Goal: Use online tool/utility: Utilize a website feature to perform a specific function

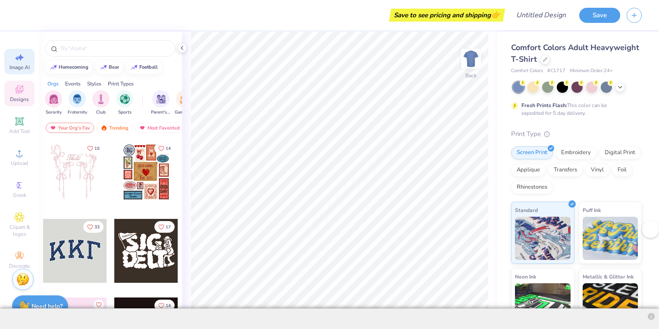
click at [27, 61] on div "Image AI" at bounding box center [19, 61] width 30 height 25
select select "4"
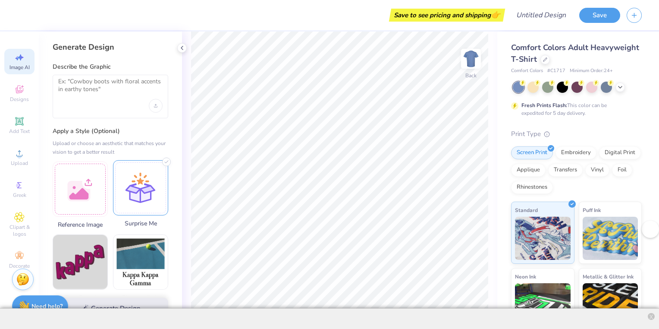
click at [160, 200] on div at bounding box center [140, 187] width 55 height 55
click at [122, 78] on textarea at bounding box center [110, 89] width 104 height 22
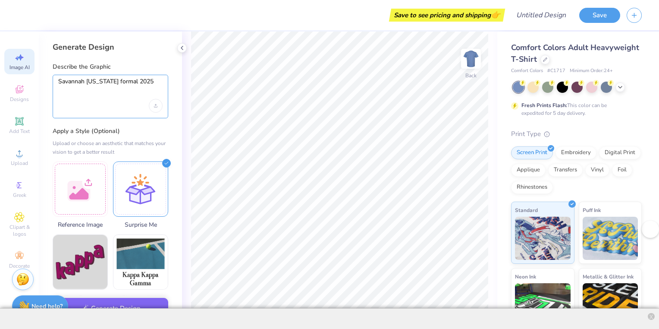
click at [110, 80] on textarea "Savannah Georgia formal 2025" at bounding box center [110, 89] width 104 height 22
click at [78, 82] on textarea "Savannah Georgia formal 2025" at bounding box center [110, 89] width 104 height 22
type textarea "Savannah Georgia formal 2025"
click at [155, 199] on div at bounding box center [140, 187] width 55 height 55
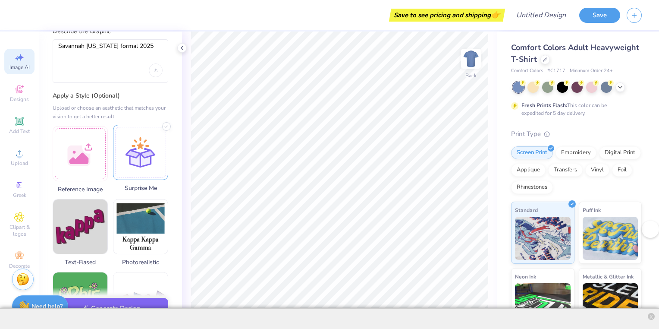
scroll to position [36, 0]
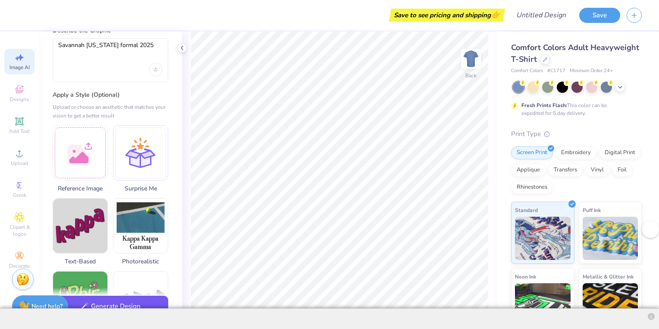
click at [142, 307] on button "Generate Design" at bounding box center [111, 306] width 116 height 21
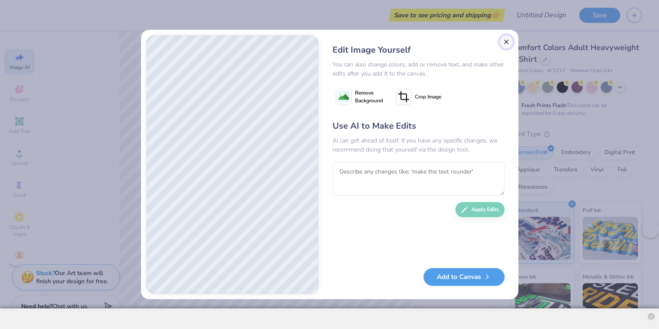
click at [510, 42] on button "Close" at bounding box center [507, 42] width 14 height 14
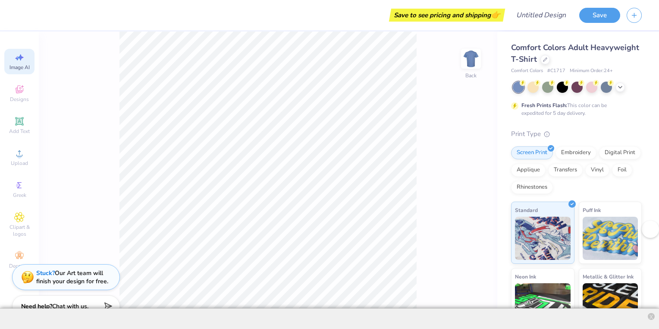
scroll to position [0, 19]
click at [19, 66] on span "Image AI" at bounding box center [19, 67] width 20 height 7
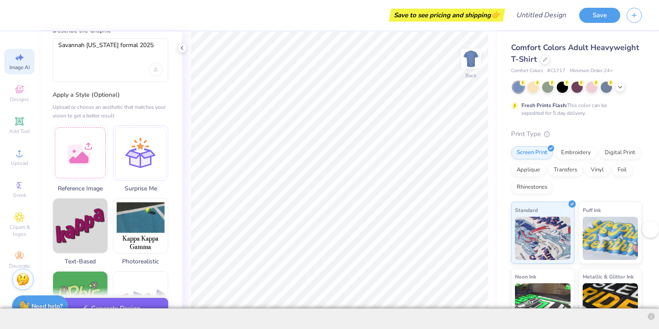
scroll to position [0, 0]
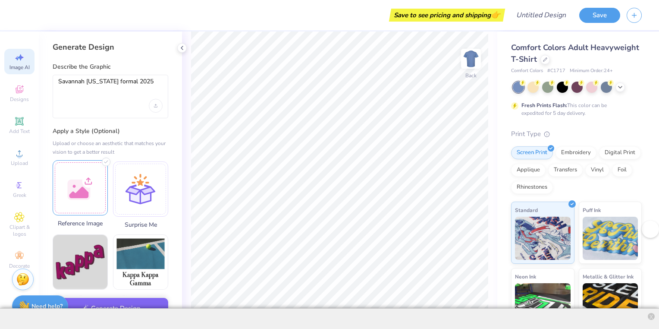
click at [80, 193] on div at bounding box center [80, 187] width 55 height 55
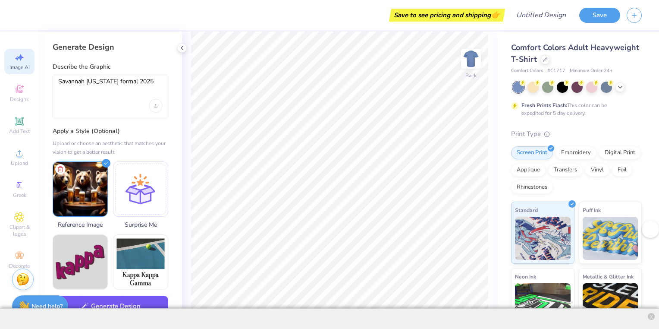
click at [140, 306] on button "Generate Design" at bounding box center [111, 306] width 116 height 21
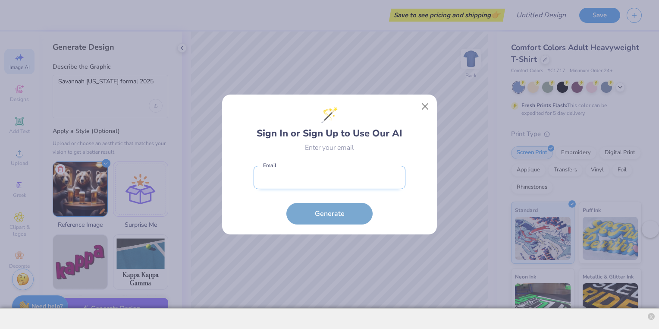
click at [276, 177] on input "email" at bounding box center [330, 178] width 152 height 24
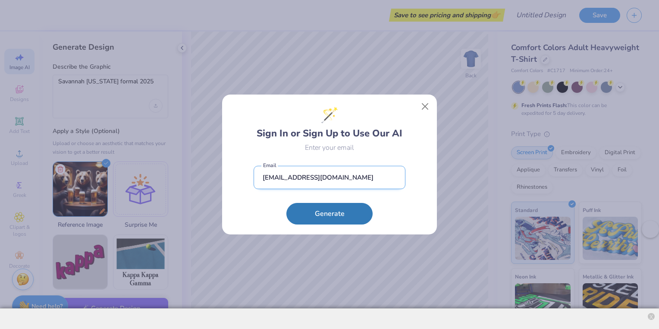
type input "lipscombnathan59@gmail.com"
click at [287, 203] on button "Generate" at bounding box center [330, 214] width 86 height 22
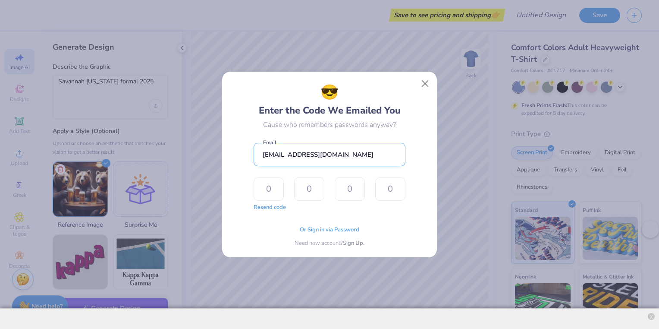
click at [354, 157] on input "lipscombnathan59@gmail.com" at bounding box center [330, 155] width 152 height 24
drag, startPoint x: 354, startPoint y: 157, endPoint x: 210, endPoint y: 139, distance: 144.8
click at [210, 139] on div "😎 Enter the Code We Emailed You Cause who remembers passwords anyway? lipscombn…" at bounding box center [329, 164] width 659 height 329
type input "nathanphilochair@gmail.com"
click at [278, 208] on button "Resend code" at bounding box center [270, 206] width 32 height 9
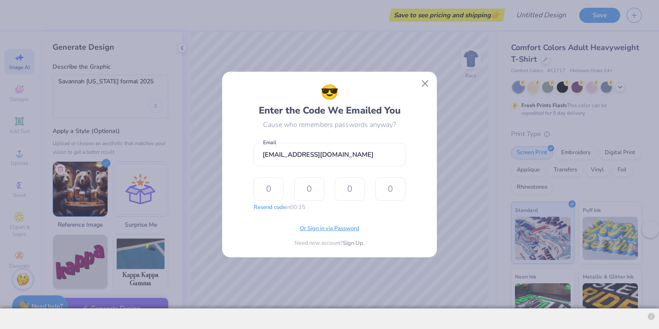
click at [324, 227] on span "Or Sign in via Password" at bounding box center [330, 228] width 60 height 9
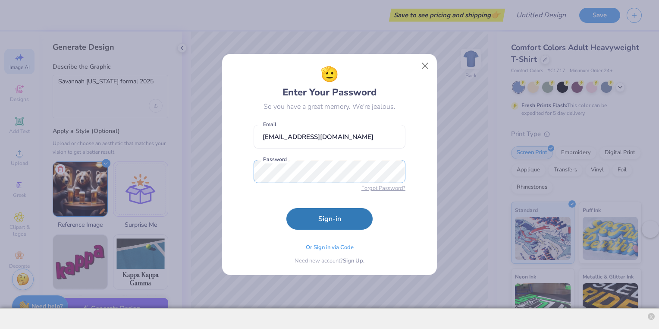
click at [287, 208] on button "Sign-in" at bounding box center [330, 219] width 86 height 22
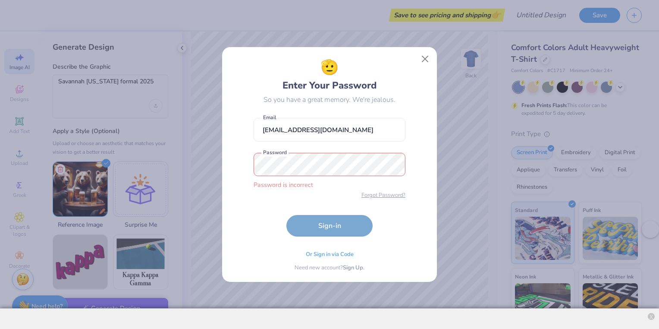
click at [384, 196] on span "Forgot Password?" at bounding box center [384, 195] width 44 height 9
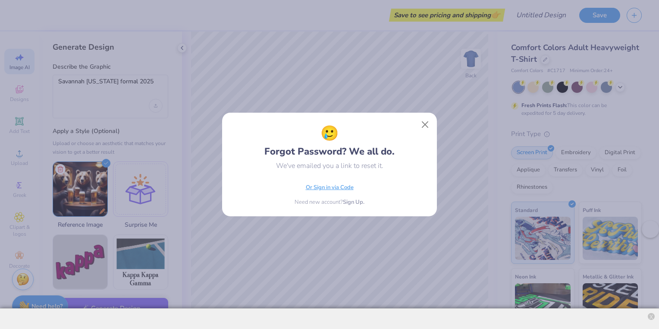
click at [338, 192] on div "Or Sign in via Code" at bounding box center [330, 189] width 48 height 9
click at [426, 123] on button "Close" at bounding box center [425, 125] width 16 height 16
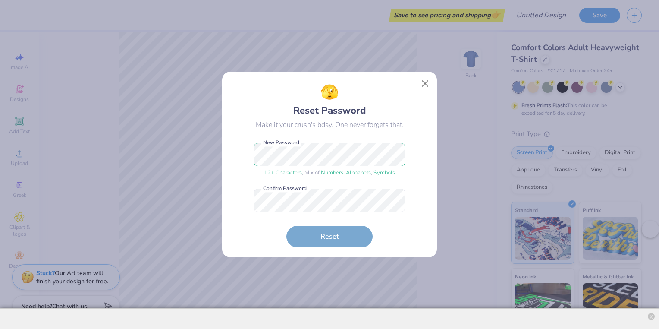
click at [417, 194] on div "🫣 Reset Password Make it your crush's bday. One never forgets that. 12 + Charac…" at bounding box center [329, 165] width 195 height 166
click at [337, 244] on button "Reset" at bounding box center [330, 235] width 86 height 22
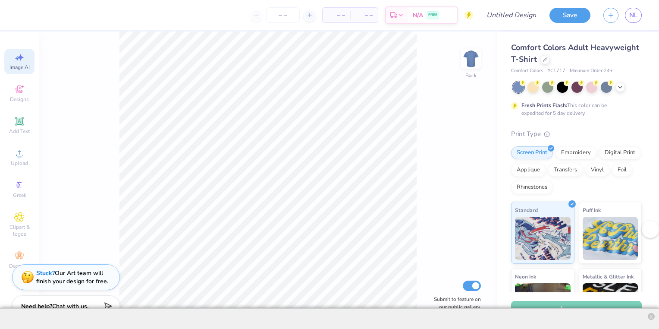
click at [19, 60] on icon at bounding box center [19, 57] width 10 height 10
select select "4"
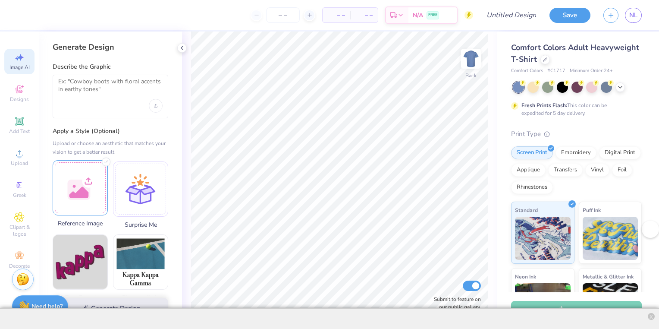
click at [75, 194] on div at bounding box center [80, 187] width 55 height 55
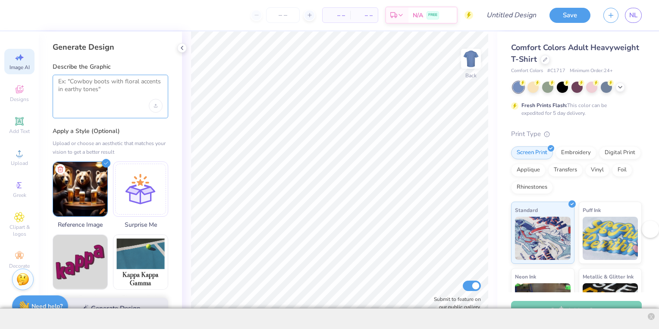
click at [104, 95] on textarea at bounding box center [110, 89] width 104 height 22
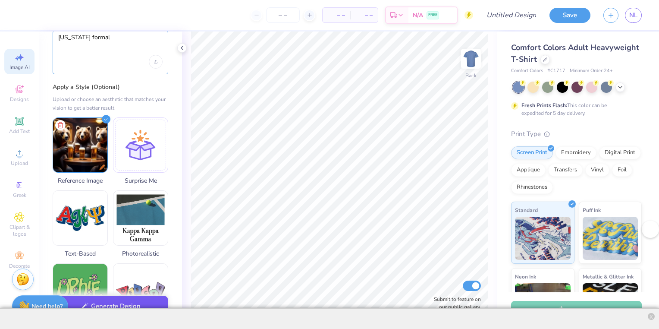
scroll to position [44, 0]
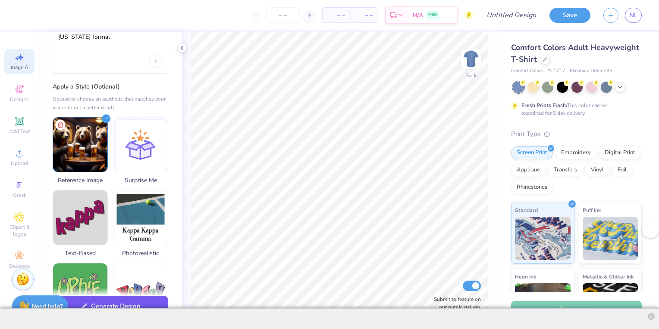
click at [125, 307] on button "Generate Design" at bounding box center [111, 306] width 116 height 21
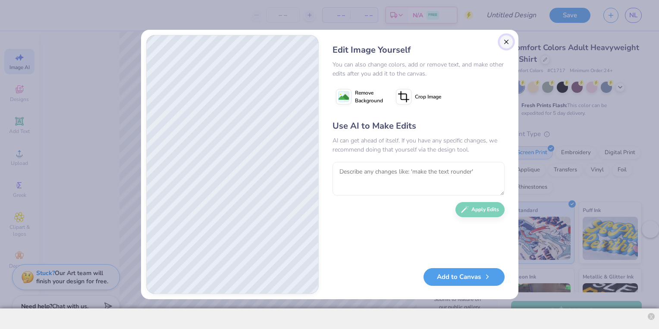
click at [509, 38] on button "Close" at bounding box center [507, 42] width 14 height 14
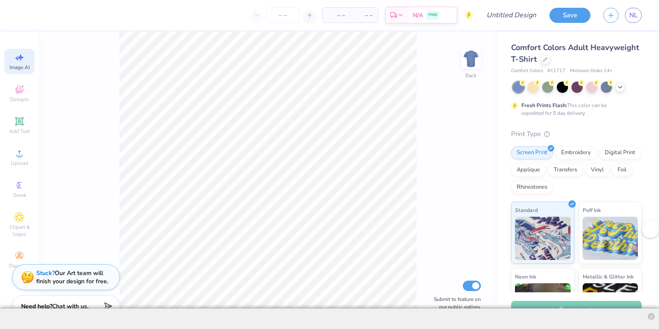
click at [28, 59] on div "Image AI" at bounding box center [19, 61] width 30 height 25
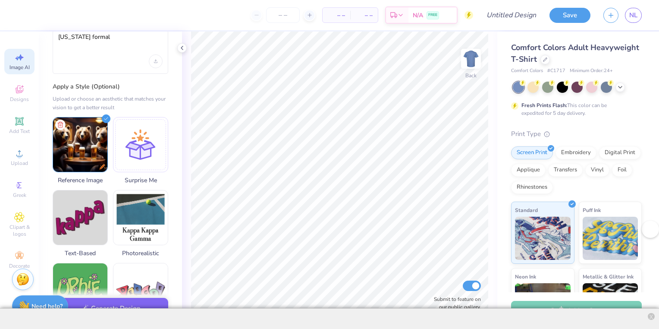
scroll to position [0, 0]
click at [55, 129] on img at bounding box center [80, 143] width 54 height 54
click at [58, 125] on icon at bounding box center [60, 123] width 4 height 6
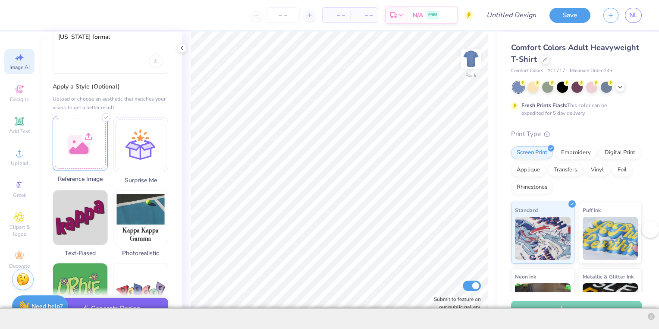
click at [85, 141] on div at bounding box center [80, 143] width 55 height 55
click at [127, 138] on div at bounding box center [140, 143] width 55 height 55
click at [107, 82] on label "Apply a Style (Optional)" at bounding box center [111, 86] width 116 height 9
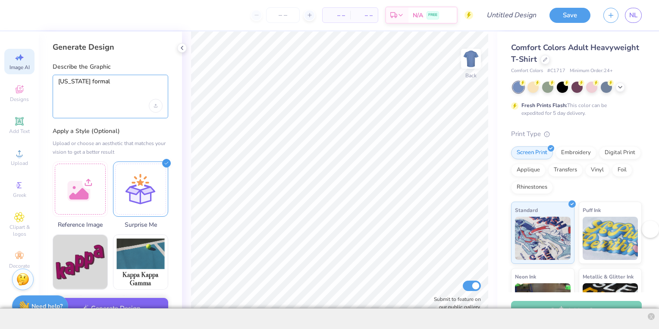
click at [102, 81] on textarea "[US_STATE] formal" at bounding box center [110, 89] width 104 height 22
type textarea "G"
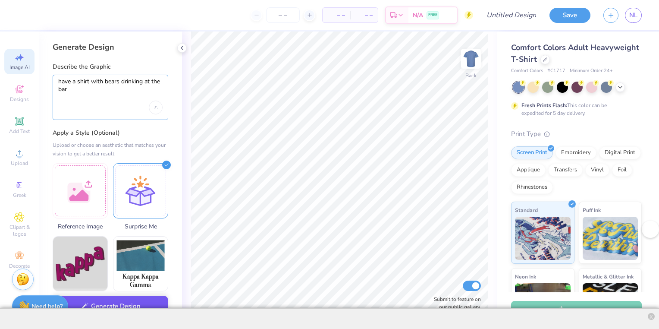
type textarea "have a shirt with bears drinking at the bar"
click at [124, 302] on button "Generate Design" at bounding box center [111, 306] width 116 height 21
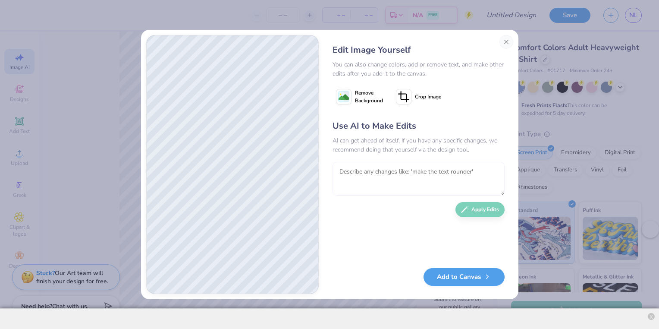
click at [408, 177] on textarea at bounding box center [419, 179] width 172 height 34
type textarea "m"
click at [507, 39] on button "Close" at bounding box center [507, 42] width 14 height 14
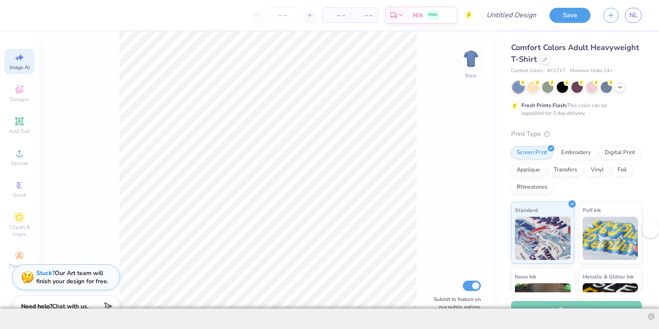
click at [8, 63] on div "Image AI" at bounding box center [19, 61] width 30 height 25
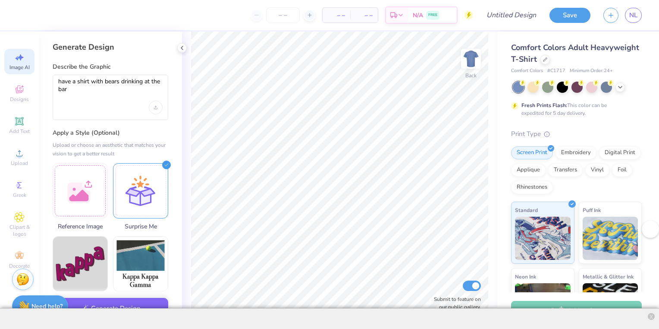
scroll to position [0, 0]
click at [102, 86] on textarea "have a shirt with bears drinking at the bar" at bounding box center [110, 89] width 104 height 23
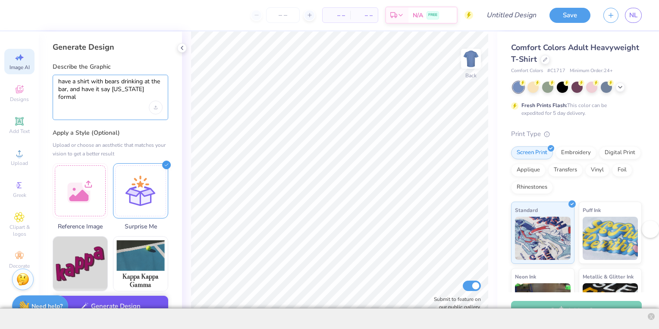
type textarea "have a shirt with bears drinking at the bar, and have it say [US_STATE] formal"
click at [139, 300] on button "Generate Design" at bounding box center [111, 306] width 116 height 21
